Goal: Task Accomplishment & Management: Manage account settings

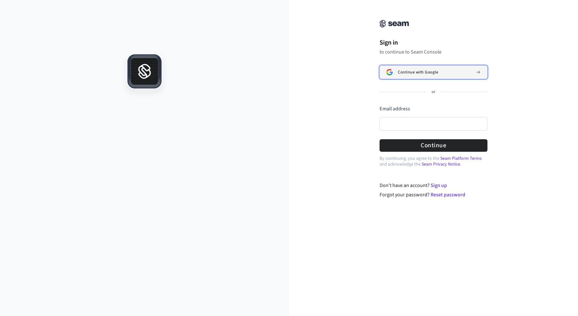
click at [429, 74] on span "Continue with Google" at bounding box center [418, 72] width 40 height 5
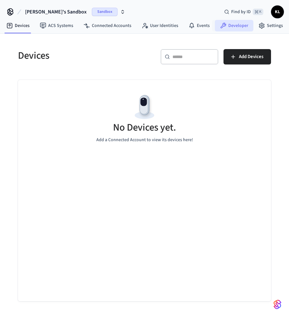
click at [237, 26] on link "Developer" at bounding box center [234, 26] width 39 height 12
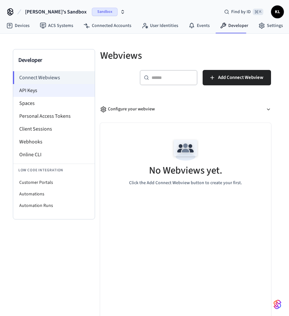
click at [34, 91] on li "API Keys" at bounding box center [54, 90] width 82 height 13
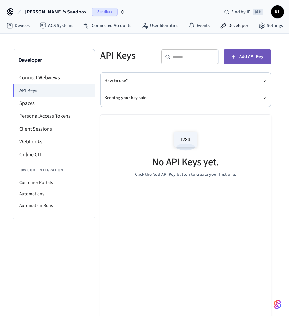
click at [240, 56] on span "Add API Key" at bounding box center [251, 57] width 24 height 8
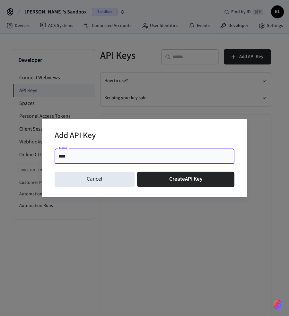
type input "****"
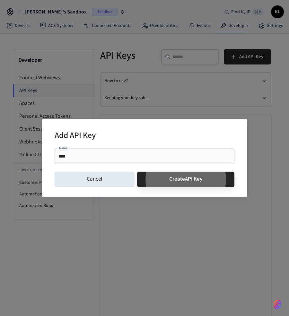
click button "Create API Key" at bounding box center [186, 179] width 98 height 15
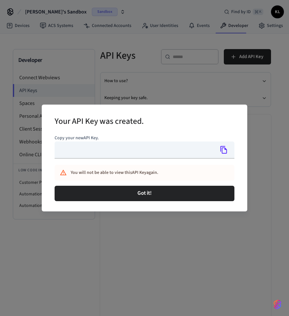
type input "**********"
click at [225, 151] on icon "Copy" at bounding box center [224, 150] width 8 height 8
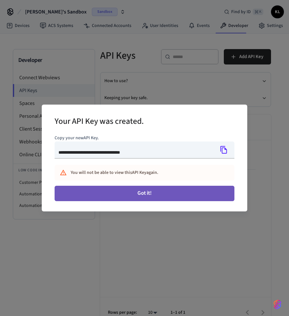
click at [137, 195] on button "Got it!" at bounding box center [145, 193] width 180 height 15
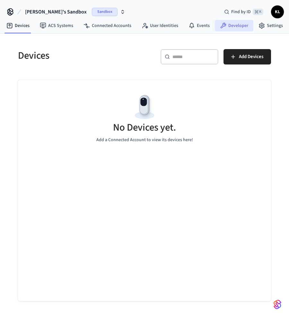
click at [226, 22] on link "Developer" at bounding box center [234, 26] width 39 height 12
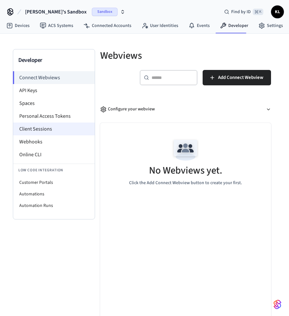
click at [39, 132] on li "Client Sessions" at bounding box center [54, 129] width 82 height 13
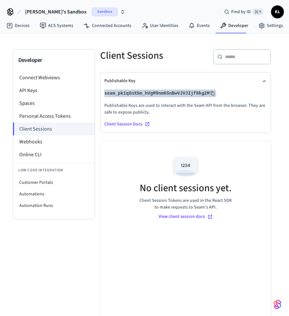
click at [169, 93] on button "seam_pk1qXnXSm_hVgM9nm6SnBwVJVJIjf8kg2M" at bounding box center [159, 94] width 113 height 8
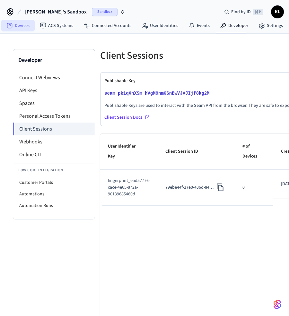
click at [15, 24] on link "Devices" at bounding box center [17, 26] width 33 height 12
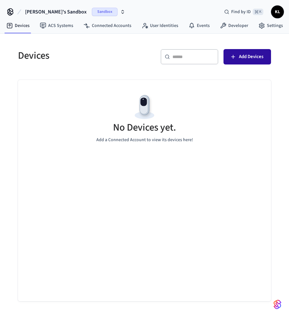
click at [249, 51] on button "Add Devices" at bounding box center [247, 56] width 48 height 15
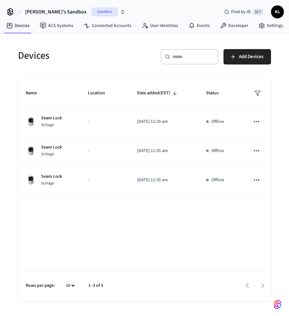
scroll to position [15, 0]
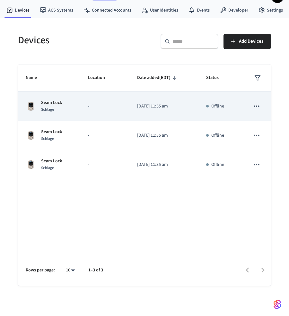
click at [214, 103] on p "Offline" at bounding box center [217, 106] width 13 height 7
click at [252, 108] on icon "sticky table" at bounding box center [256, 106] width 8 height 8
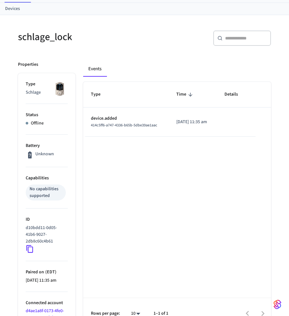
scroll to position [23, 0]
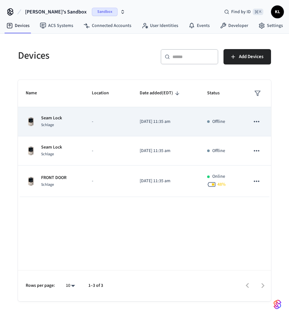
click at [257, 121] on icon "sticky table" at bounding box center [256, 121] width 5 height 1
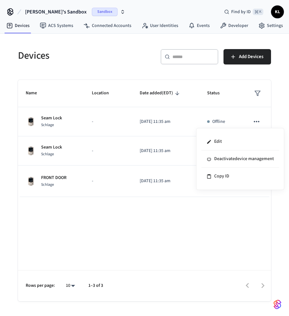
click at [202, 234] on div at bounding box center [144, 158] width 289 height 316
